Goal: Task Accomplishment & Management: Complete application form

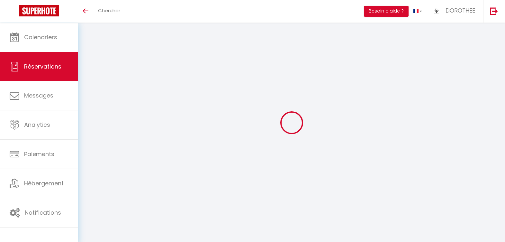
select select
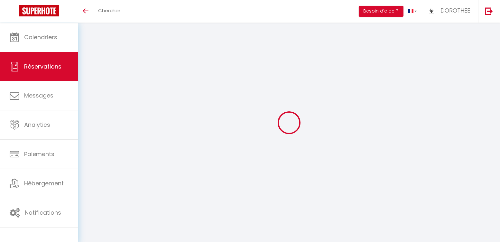
type input "[PERSON_NAME]"
type input "PINET"
type input "[EMAIL_ADDRESS][DOMAIN_NAME]"
type input "0685760623"
select select "FR"
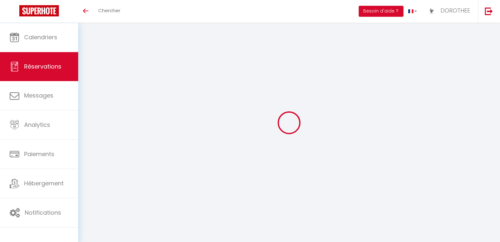
select select "42077"
select select "1"
type input "Ven 17 Octobre 2025"
select select
type input "Lun 20 Octobre 2025"
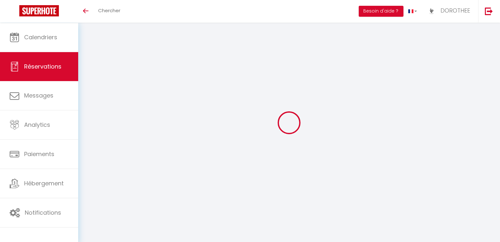
select select
type input "4"
select select "10"
select select
type input "330"
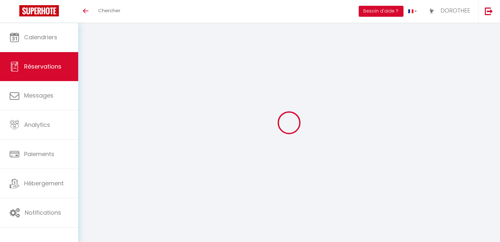
checkbox input "false"
type input "402.72"
type input "0"
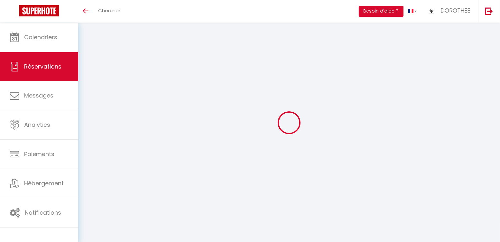
select select
select select "14"
checkbox input "false"
select select
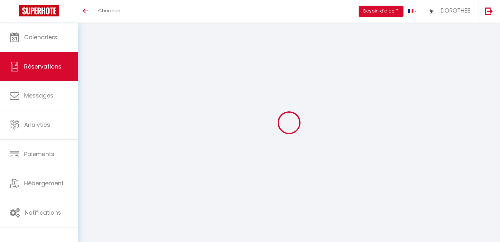
select select
checkbox input "false"
select select
checkbox input "false"
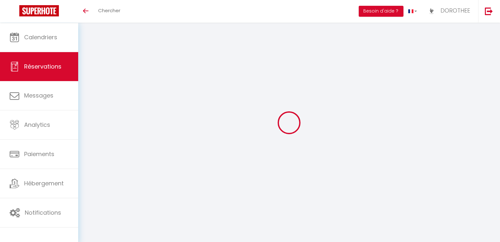
type textarea "Faire les lits 4 kits serviettes 4 adultes = 2 lits doubles à faire Arrivée ava…"
type textarea "Il viennent comme exposant pour la voir de vimoutiers"
type input "60"
type input "12.72"
select select
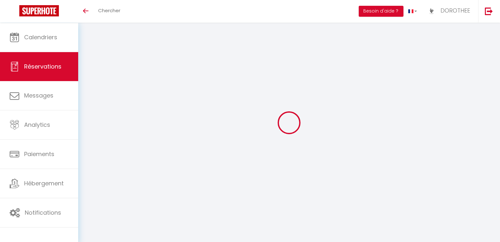
select select
checkbox input "false"
select select
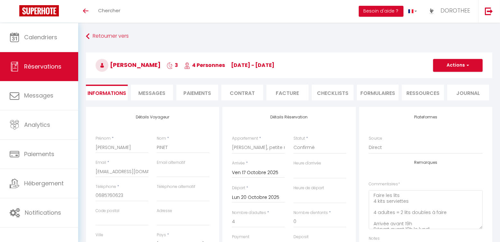
scroll to position [159, 0]
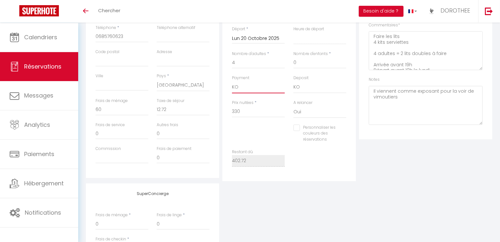
select select "12"
select select
checkbox input "false"
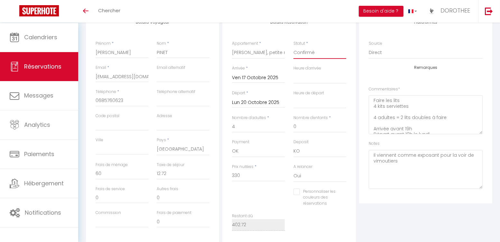
select select "1"
select select
checkbox input "false"
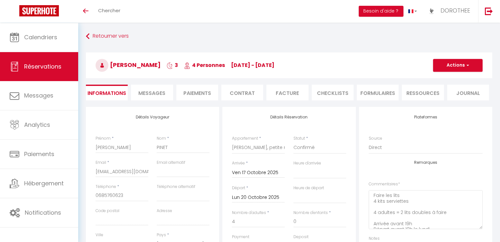
click at [445, 58] on h3 "[PERSON_NAME] 3 4 Personnes [DATE] - [DATE]" at bounding box center [289, 65] width 406 height 26
click at [445, 64] on button "Actions" at bounding box center [458, 65] width 50 height 13
click at [442, 78] on link "Enregistrer" at bounding box center [451, 79] width 51 height 8
select select "not_cancelled"
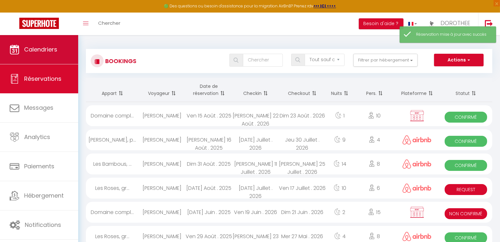
click at [35, 57] on link "Calendriers" at bounding box center [39, 49] width 78 height 29
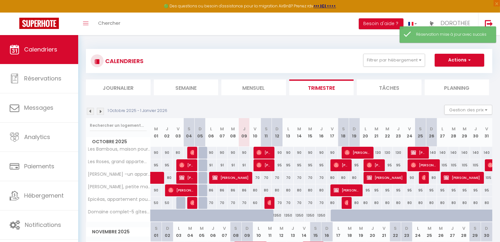
click at [334, 189] on img at bounding box center [336, 190] width 5 height 5
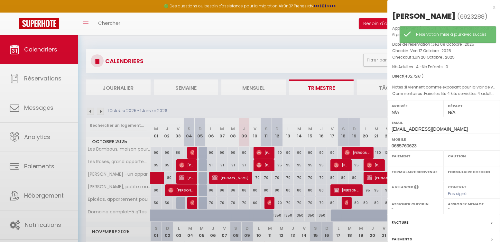
select select "OK"
select select "KO"
select select "0"
select select "1"
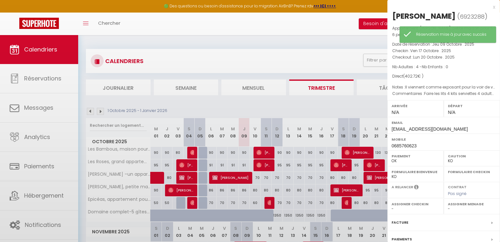
select select
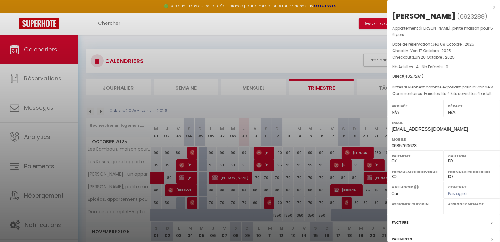
scroll to position [175, 0]
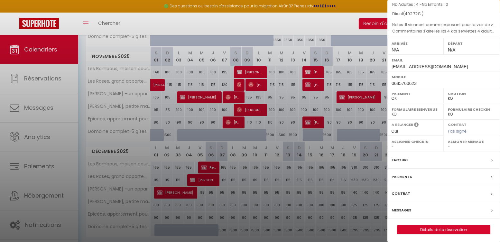
click at [430, 226] on link "Détails de la réservation" at bounding box center [443, 229] width 93 height 8
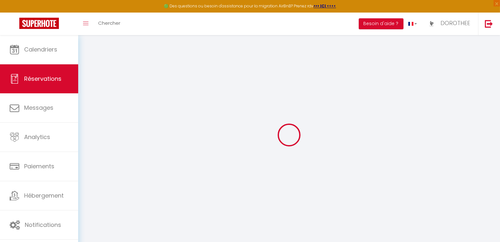
select select
checkbox input "false"
select select
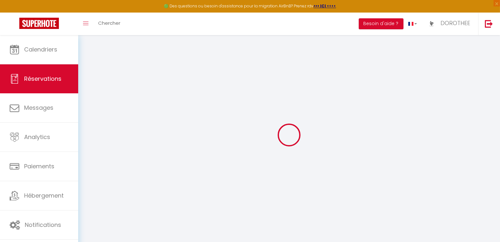
checkbox input "false"
type textarea "Faire les lits 4 kits serviettes 4 adultes = 2 lits doubles à faire Arrivée ava…"
type textarea "Il viennent comme exposant pour la voir de vimoutiers"
type input "60"
type input "12.72"
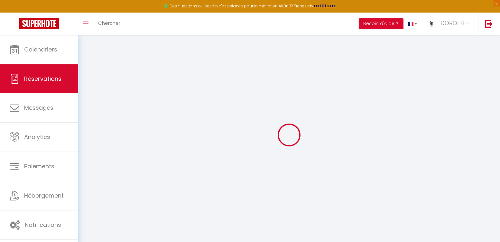
select select
checkbox input "false"
select select
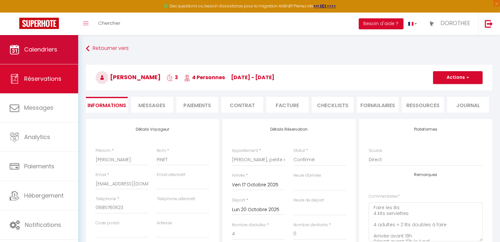
click at [54, 50] on span "Calendriers" at bounding box center [40, 49] width 33 height 8
